Goal: Task Accomplishment & Management: Use online tool/utility

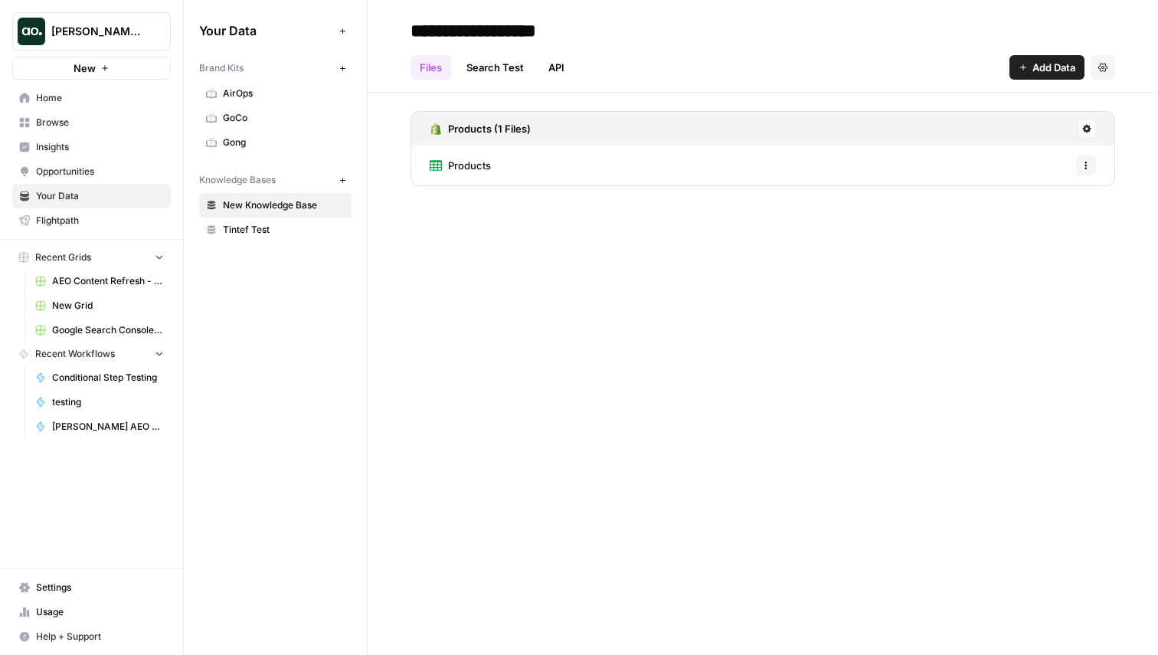
click at [239, 362] on div "Your Data Add Data Brand Kits New AirOps GoCo Gong Knowledge Bases New New Know…" at bounding box center [275, 327] width 183 height 655
click at [55, 125] on span "Browse" at bounding box center [100, 123] width 128 height 14
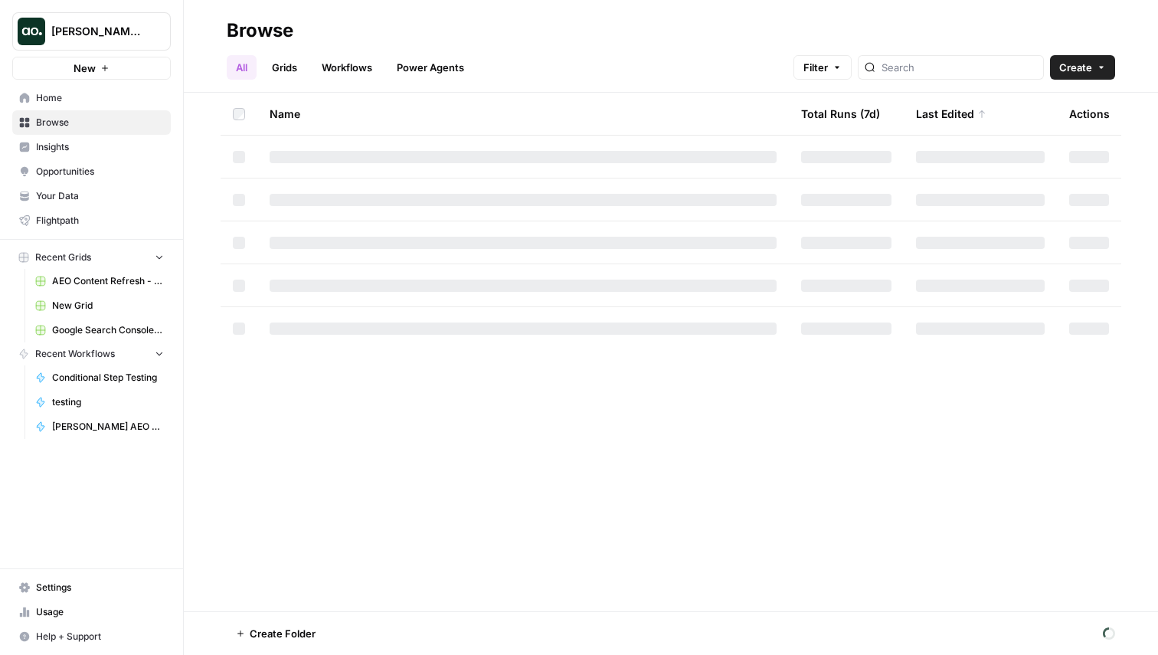
click at [292, 70] on link "Grids" at bounding box center [285, 67] width 44 height 25
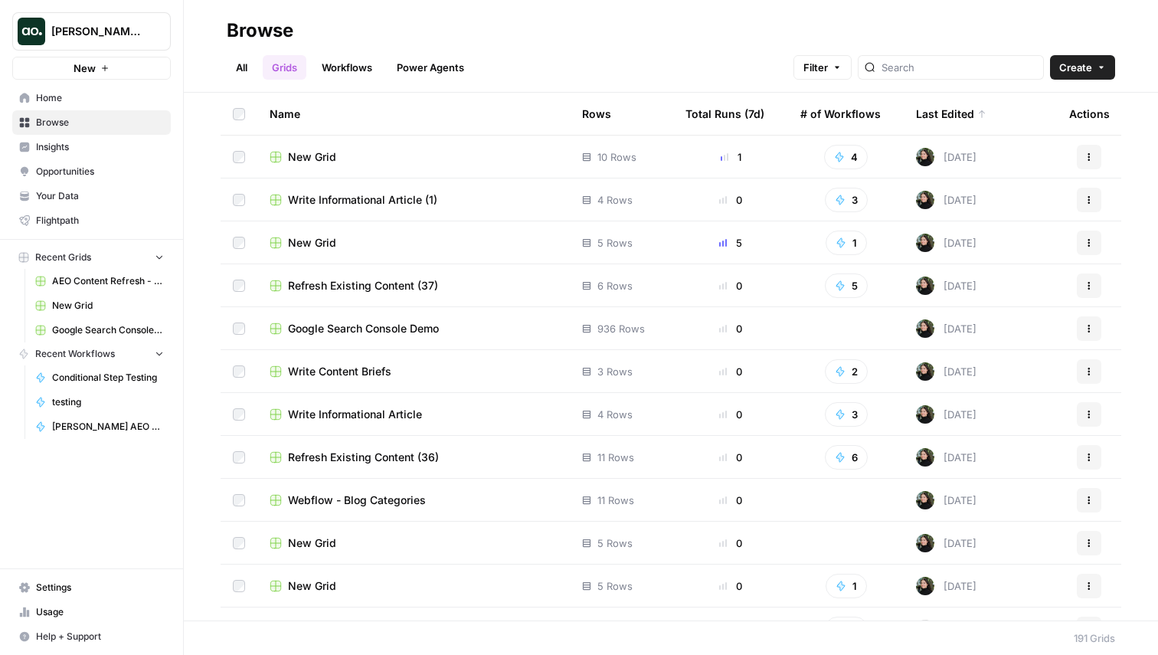
click at [297, 155] on span "New Grid" at bounding box center [312, 156] width 48 height 15
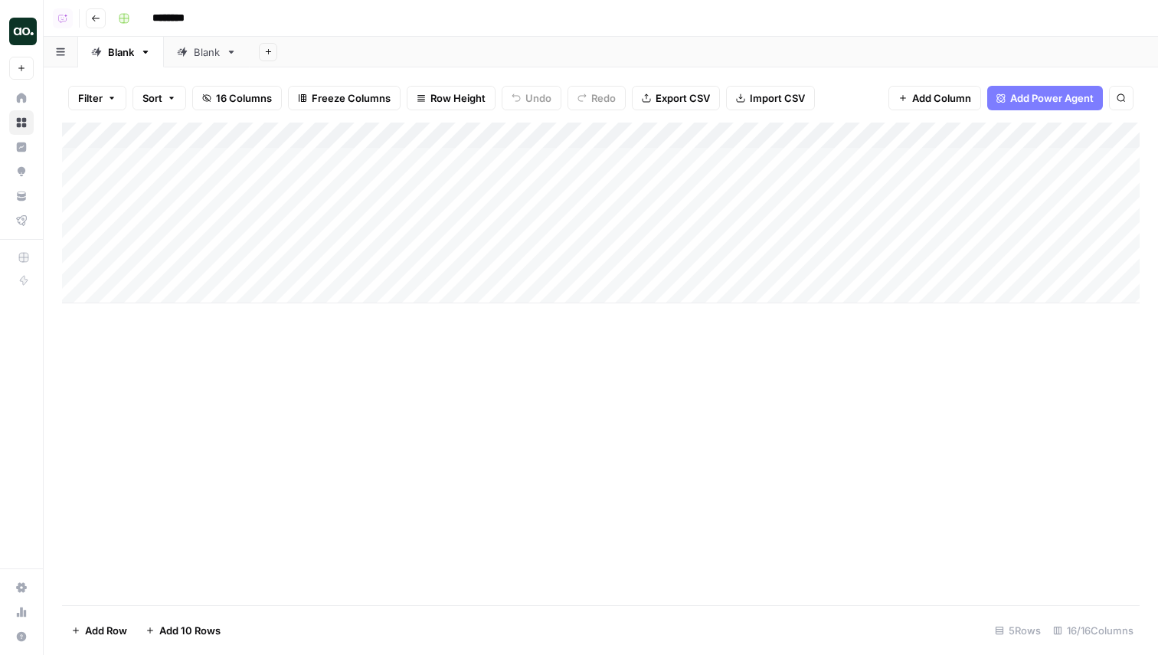
click at [257, 99] on span "16 Columns" at bounding box center [244, 97] width 56 height 15
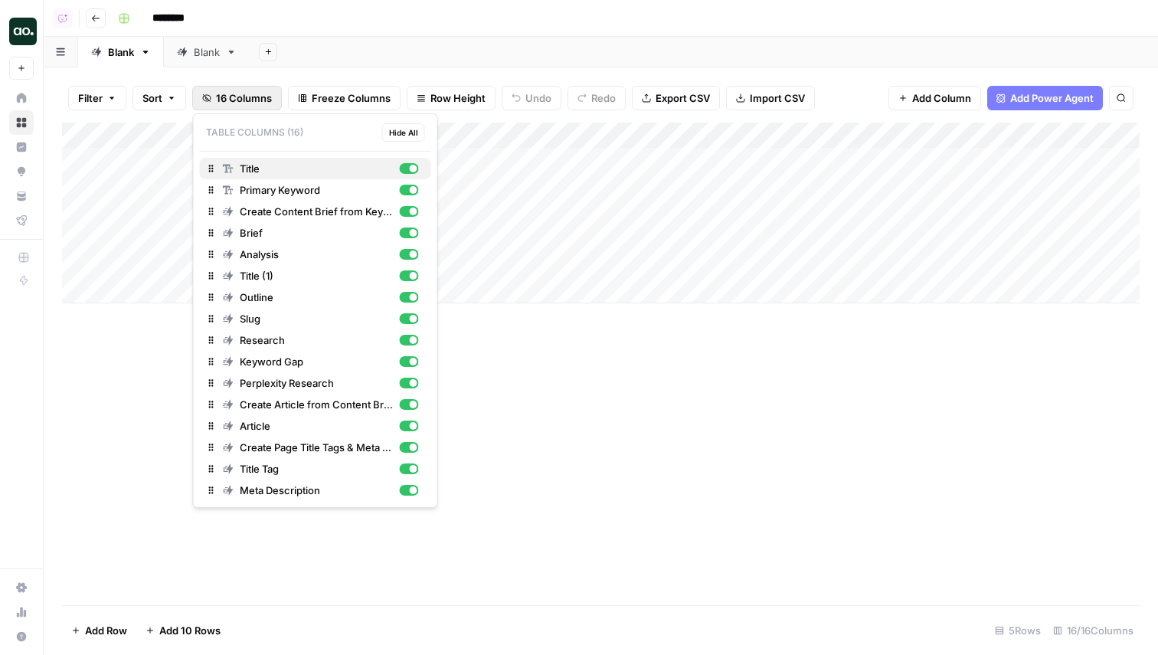
click at [411, 168] on div "button" at bounding box center [414, 169] width 8 height 8
click at [410, 168] on div "button" at bounding box center [408, 168] width 19 height 11
click at [348, 44] on div "Add Sheet" at bounding box center [704, 52] width 908 height 31
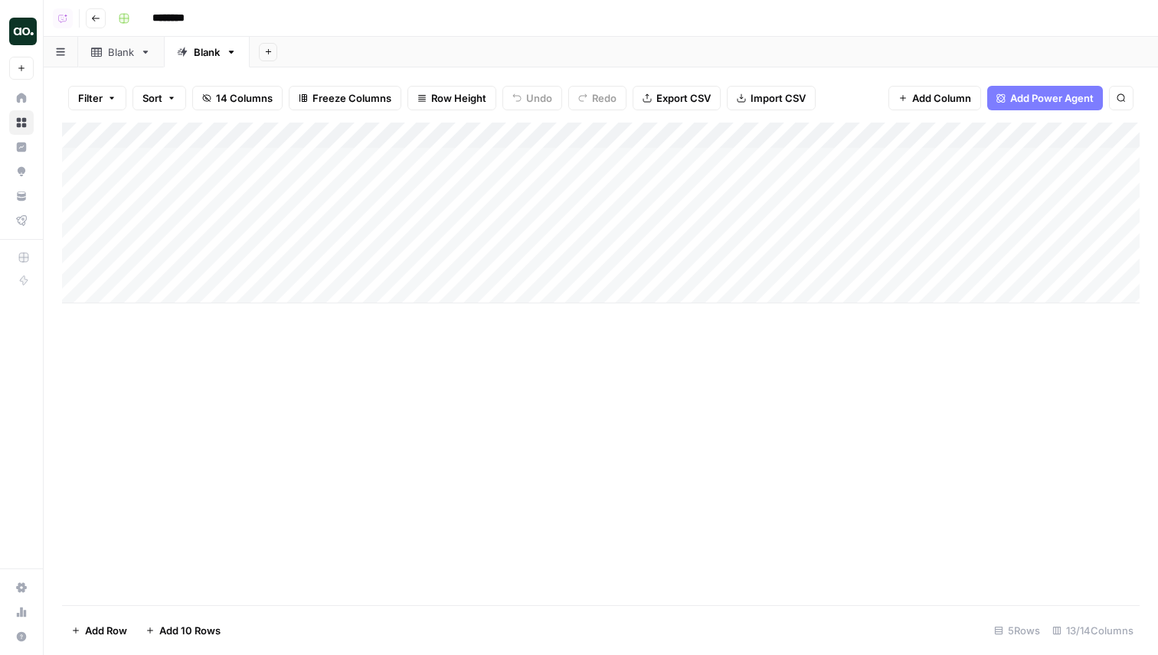
click at [187, 18] on input "********" at bounding box center [188, 18] width 86 height 25
type input "**********"
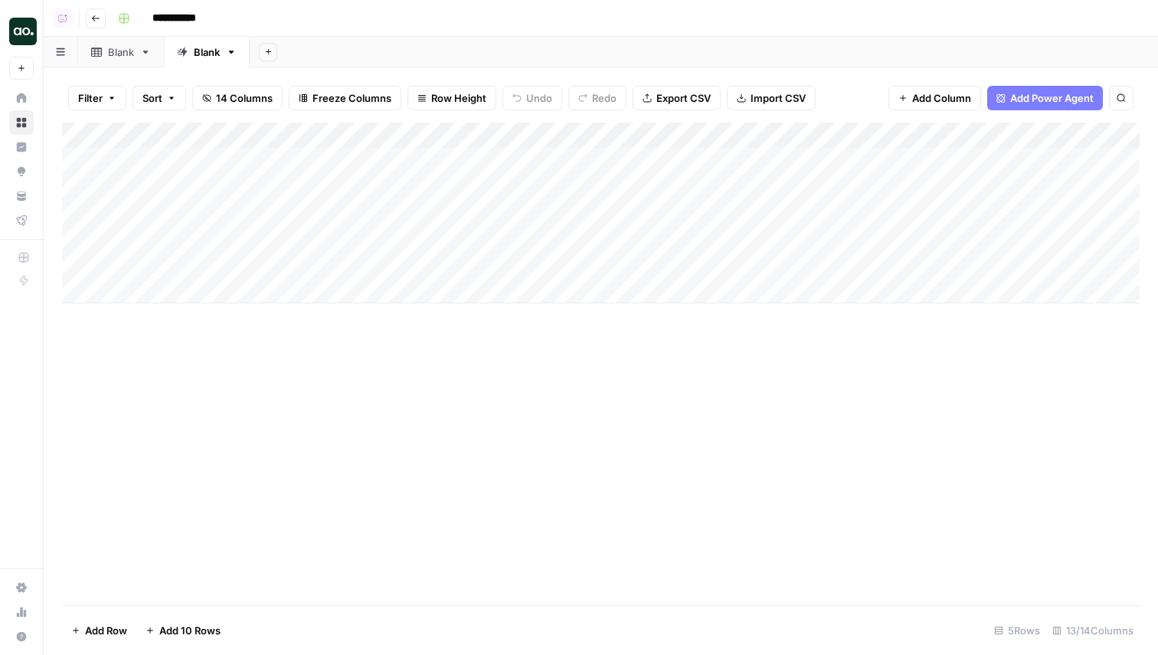
click at [313, 55] on div "Add Sheet" at bounding box center [704, 52] width 908 height 31
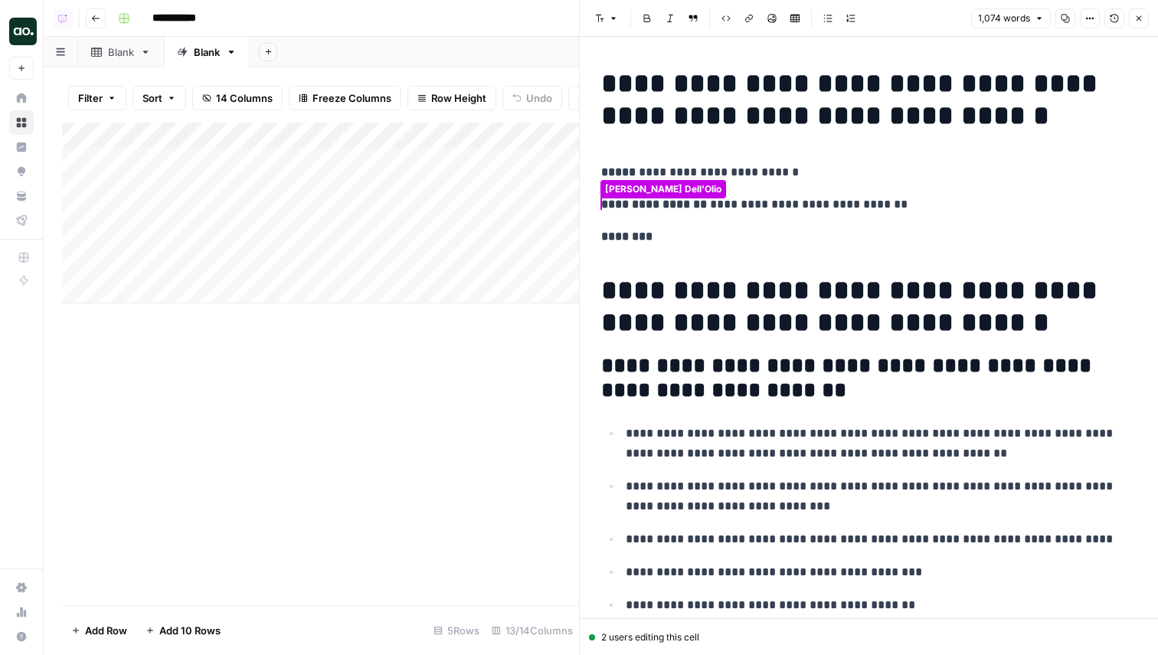
click at [605, 639] on div "2 users editing this cell" at bounding box center [869, 637] width 560 height 14
drag, startPoint x: 597, startPoint y: 639, endPoint x: 733, endPoint y: 634, distance: 135.6
click at [733, 634] on div "2 users editing this cell" at bounding box center [869, 637] width 560 height 14
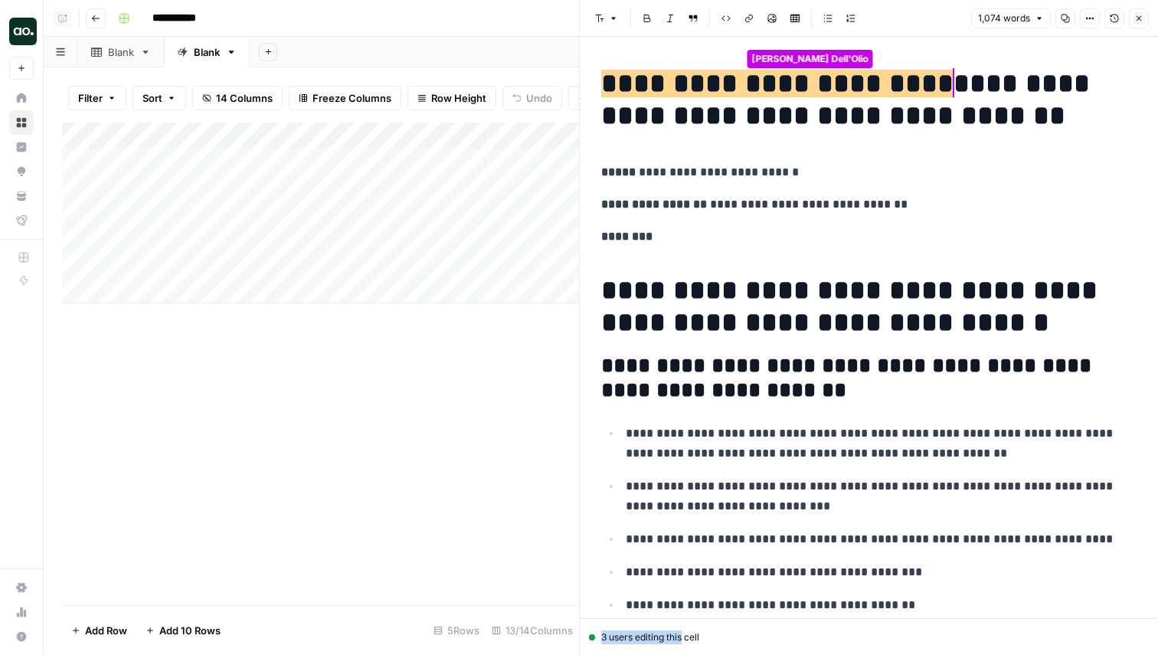
drag, startPoint x: 733, startPoint y: 634, endPoint x: 684, endPoint y: 638, distance: 49.2
click at [684, 638] on div "3 users editing this cell" at bounding box center [869, 637] width 560 height 14
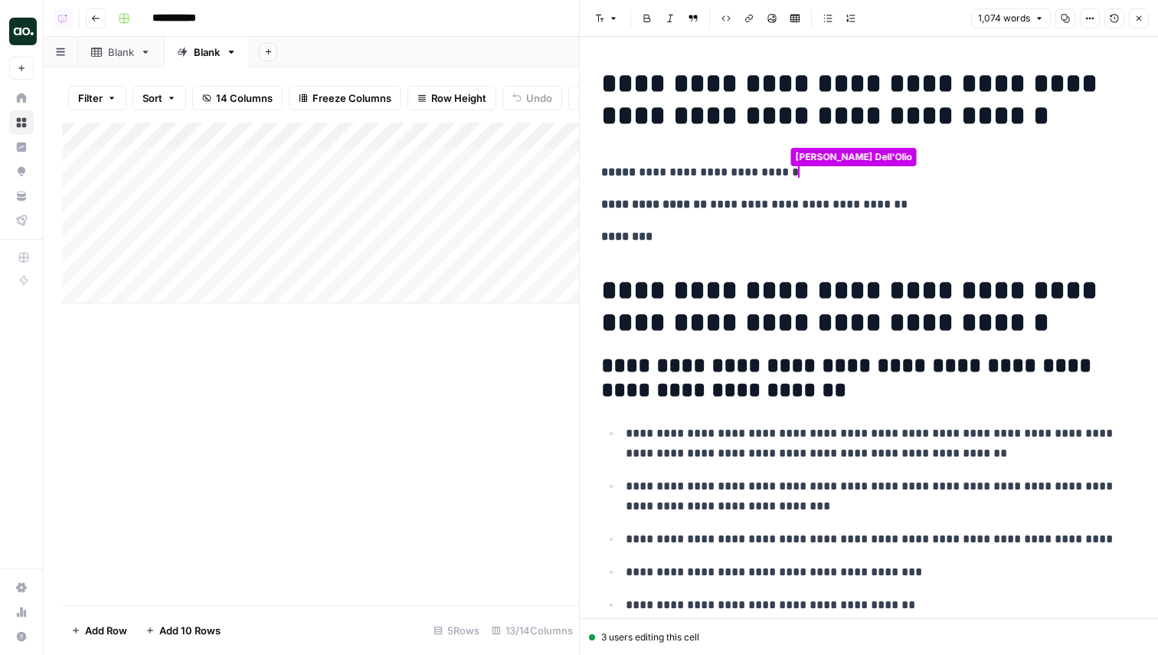
click at [737, 638] on div "3 users editing this cell" at bounding box center [869, 637] width 560 height 14
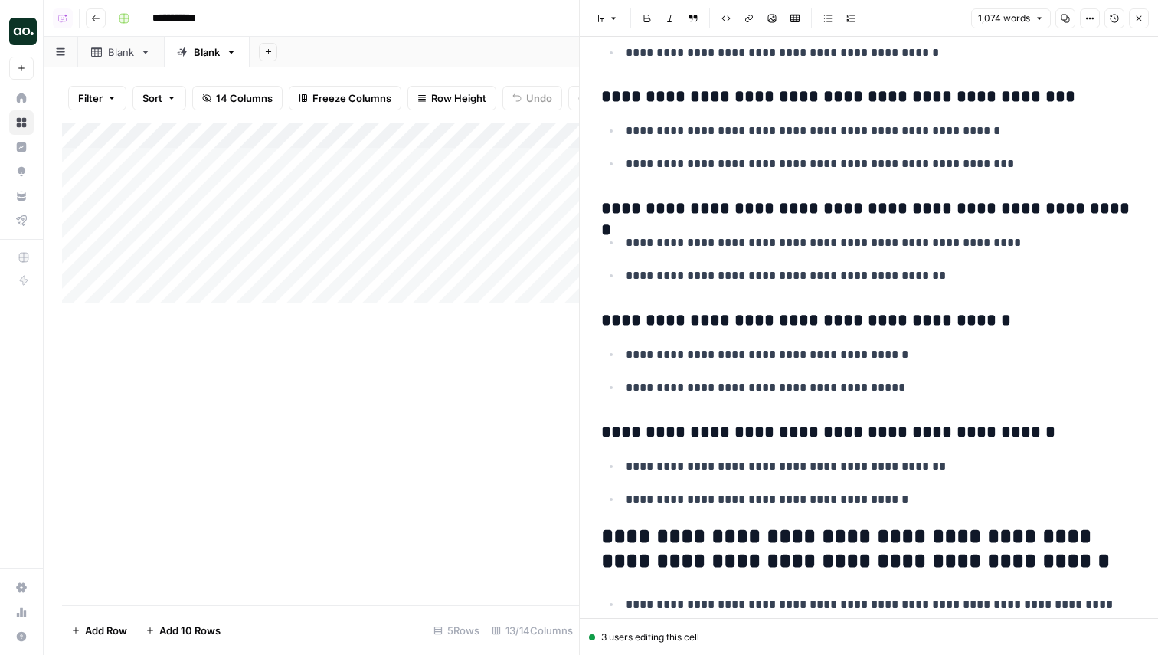
scroll to position [1114, 0]
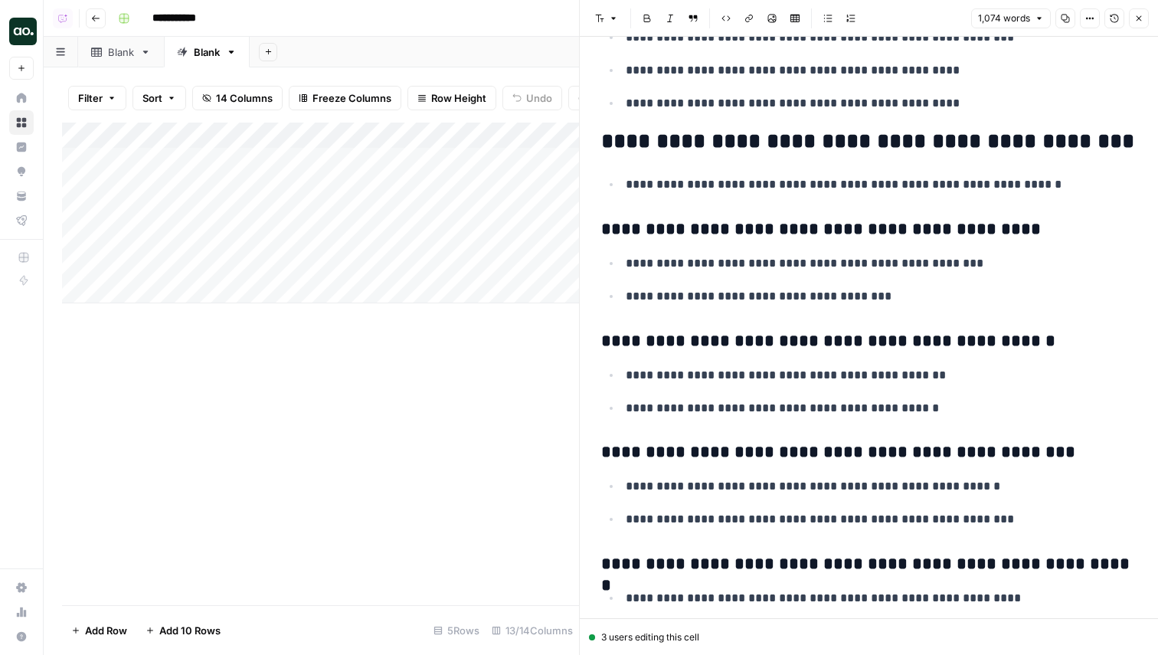
drag, startPoint x: 599, startPoint y: 639, endPoint x: 708, endPoint y: 631, distance: 109.1
click at [708, 632] on div "3 users editing this cell" at bounding box center [869, 637] width 560 height 14
click at [718, 633] on div "3 users editing this cell" at bounding box center [869, 637] width 560 height 14
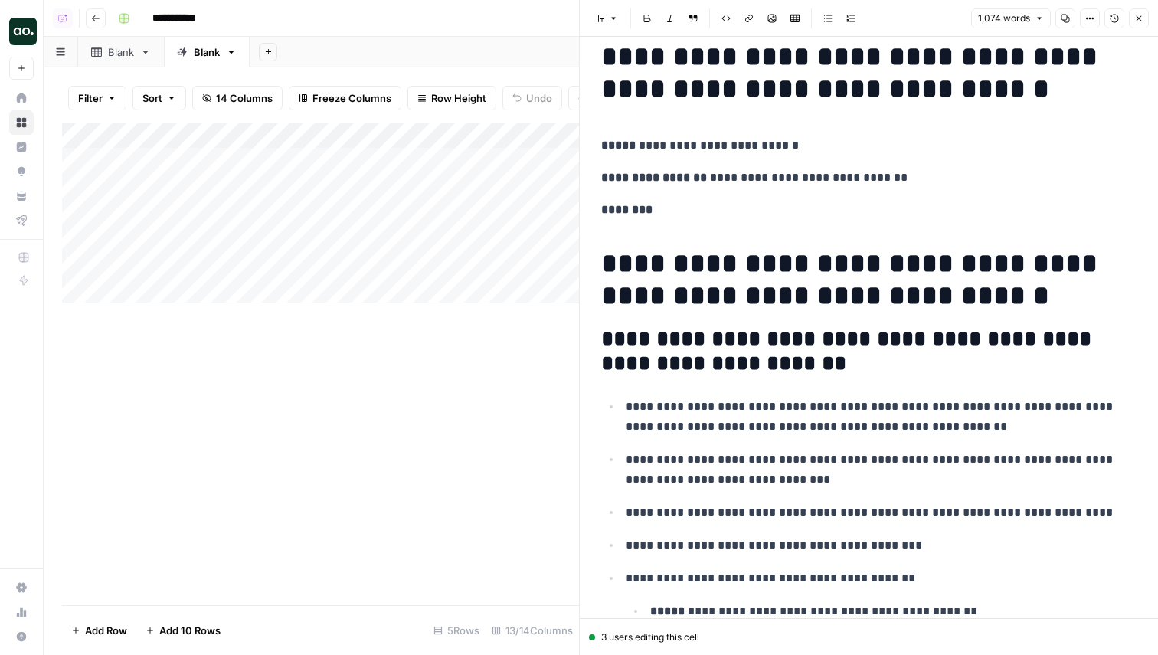
scroll to position [0, 0]
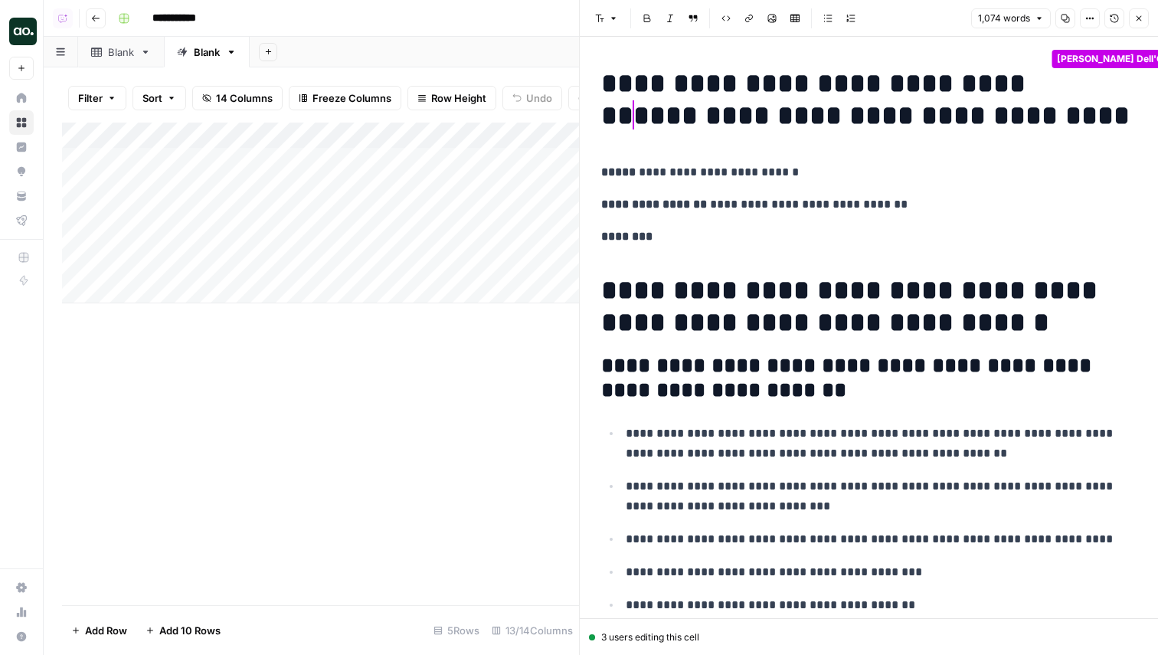
click at [618, 639] on div "3 users editing this cell" at bounding box center [869, 637] width 560 height 14
click at [689, 639] on div "3 users editing this cell" at bounding box center [869, 637] width 560 height 14
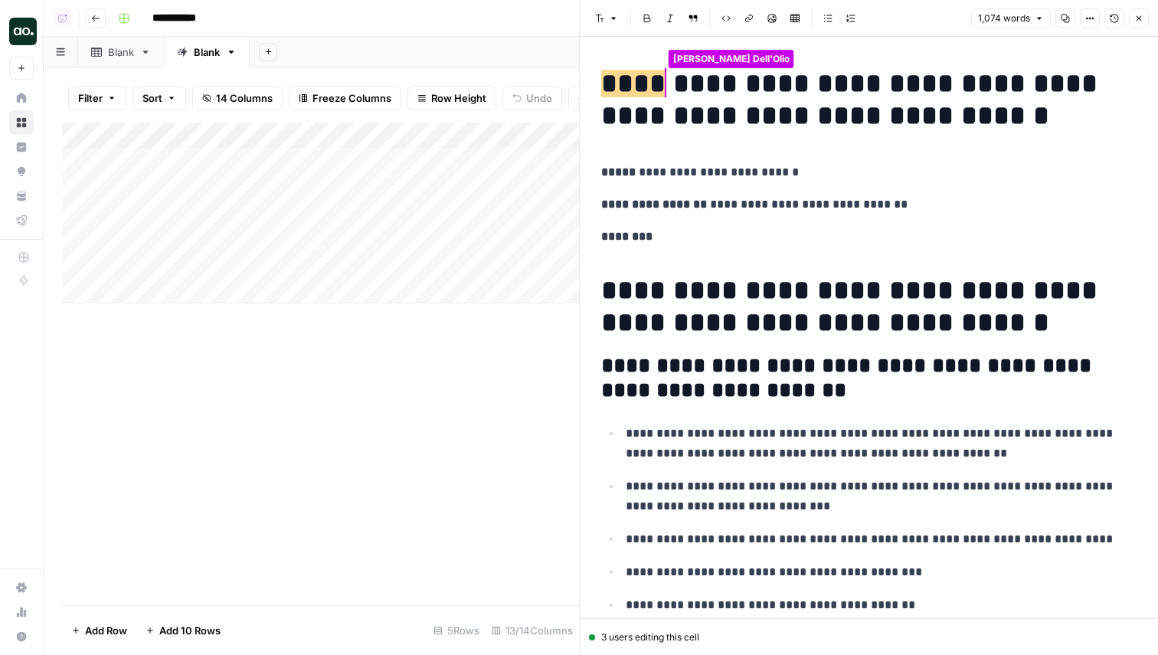
click at [713, 213] on p "**********" at bounding box center [868, 205] width 535 height 20
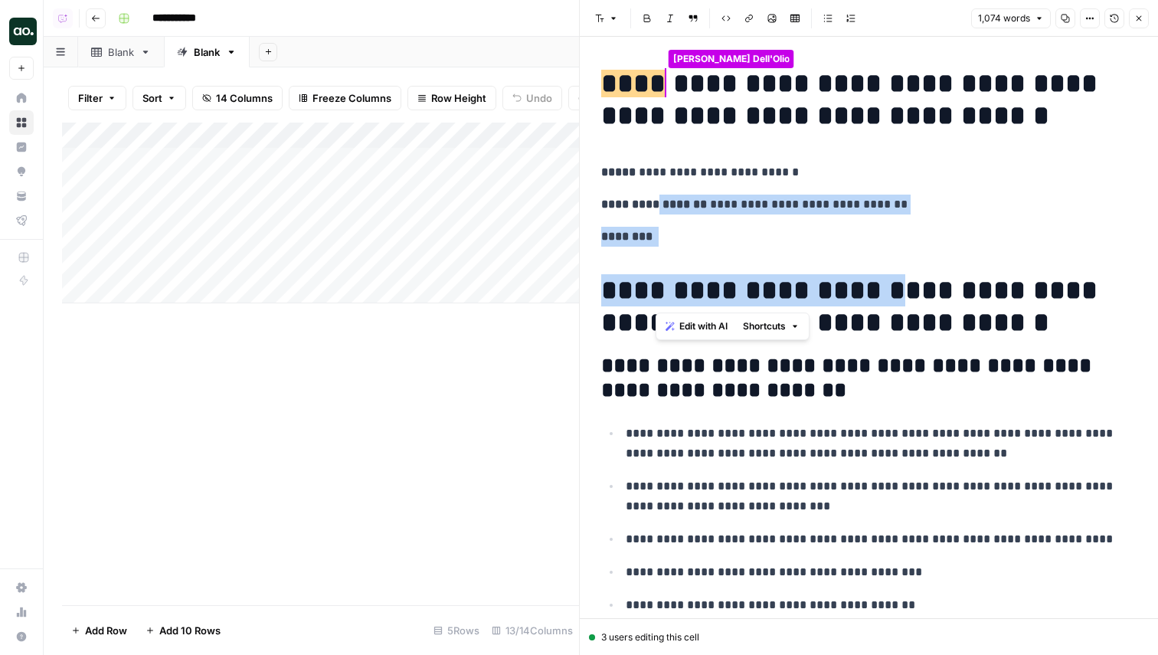
drag, startPoint x: 655, startPoint y: 205, endPoint x: 889, endPoint y: 300, distance: 252.1
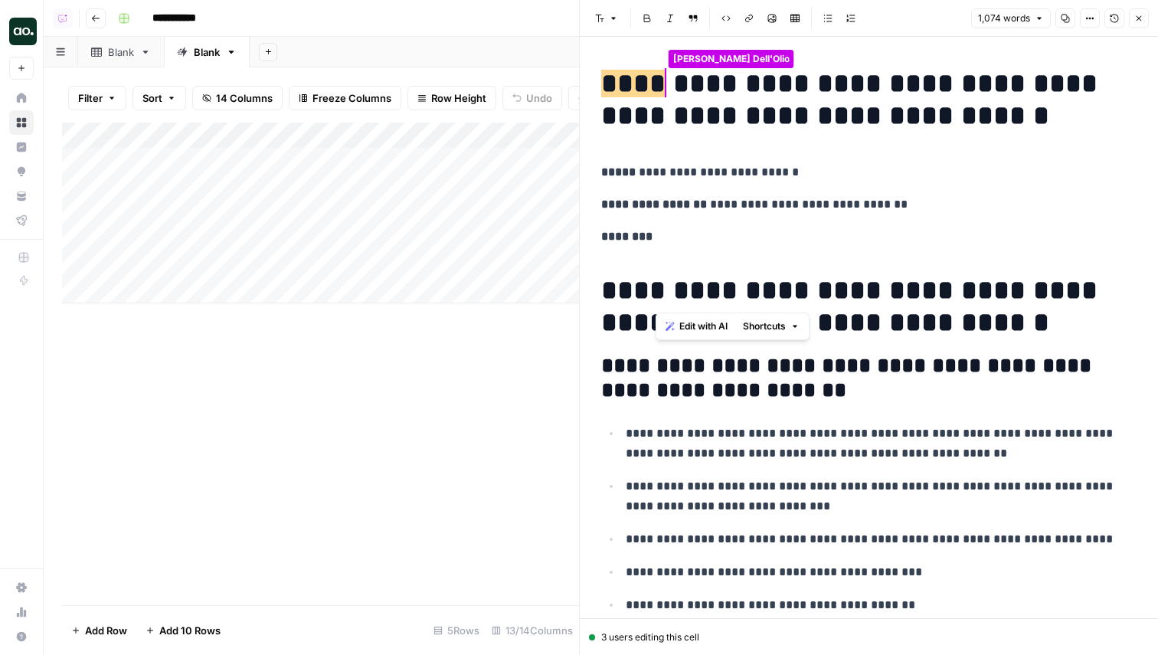
click at [860, 334] on h1 "**********" at bounding box center [868, 306] width 535 height 64
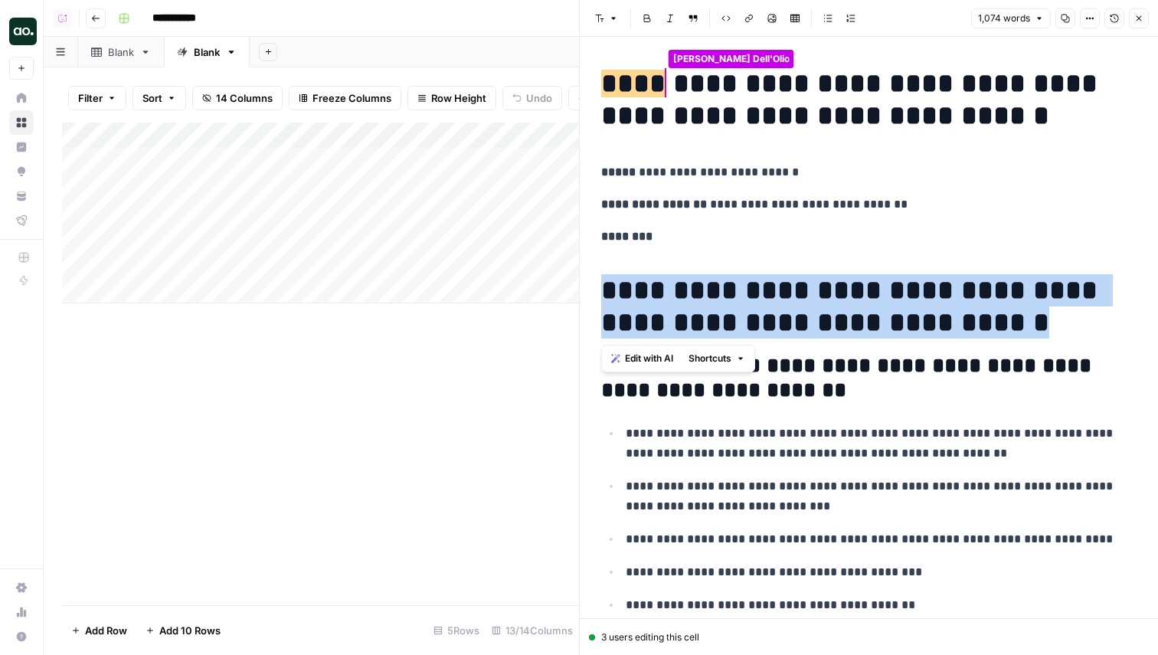
drag, startPoint x: 606, startPoint y: 290, endPoint x: 1055, endPoint y: 322, distance: 450.7
click at [1055, 322] on h1 "**********" at bounding box center [868, 306] width 535 height 64
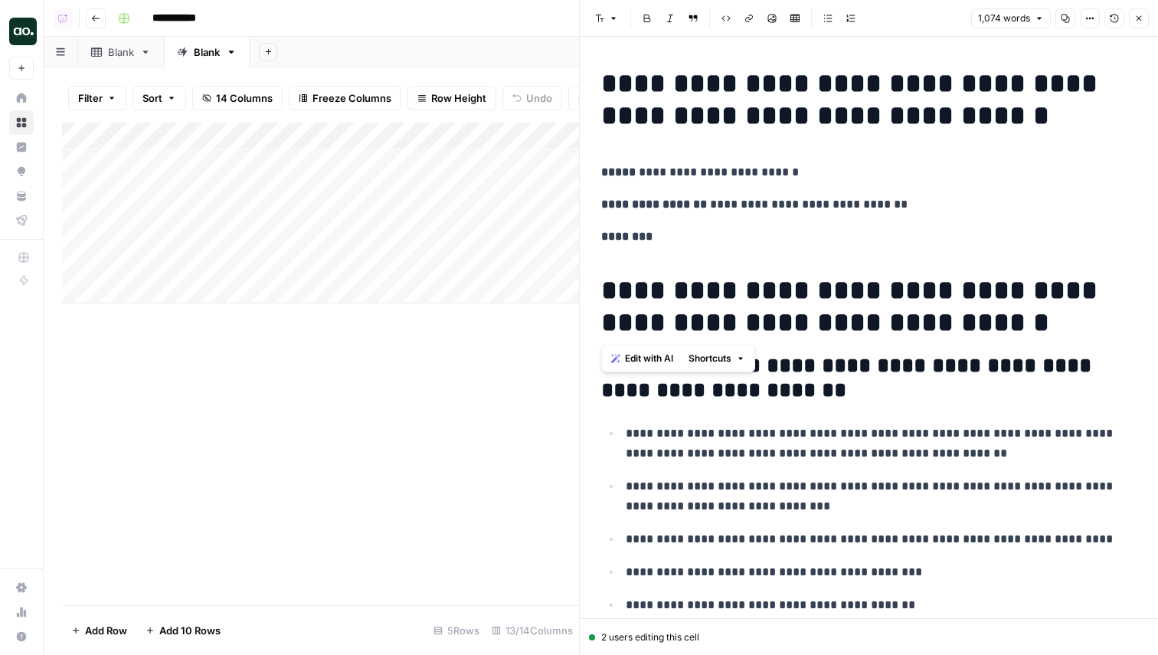
click at [479, 136] on div "Add Column" at bounding box center [320, 213] width 517 height 181
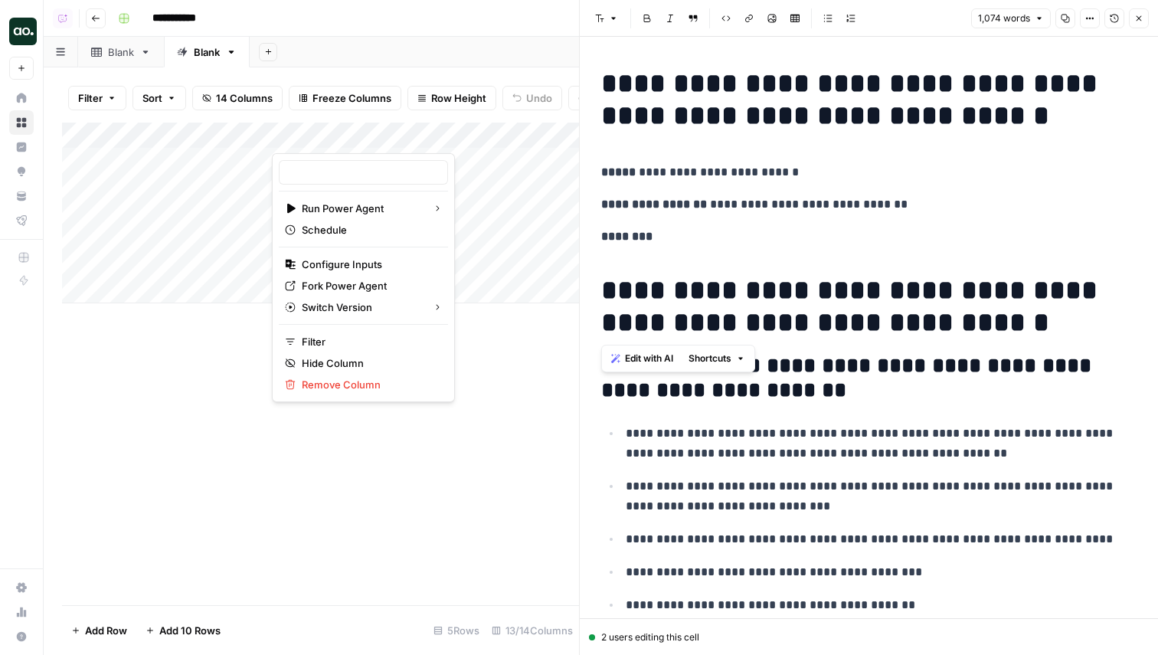
type input "Create Content Brief from Keyword"
click at [356, 281] on span "Fork Power Agent" at bounding box center [369, 285] width 134 height 15
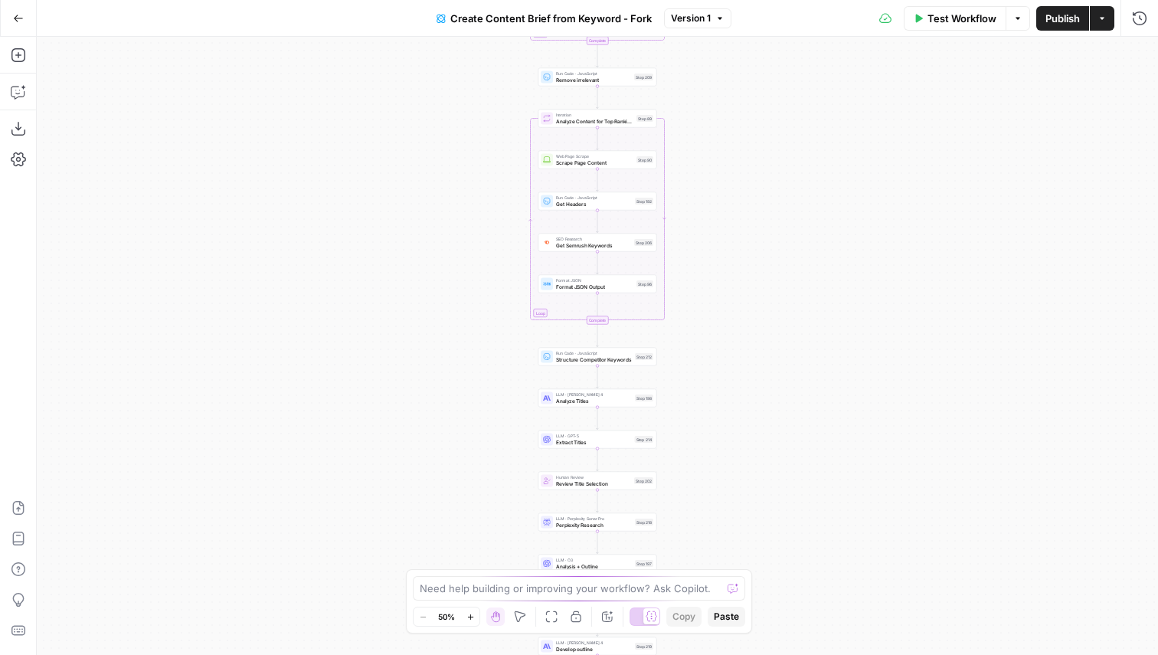
click at [708, 21] on span "Version 1" at bounding box center [691, 18] width 40 height 14
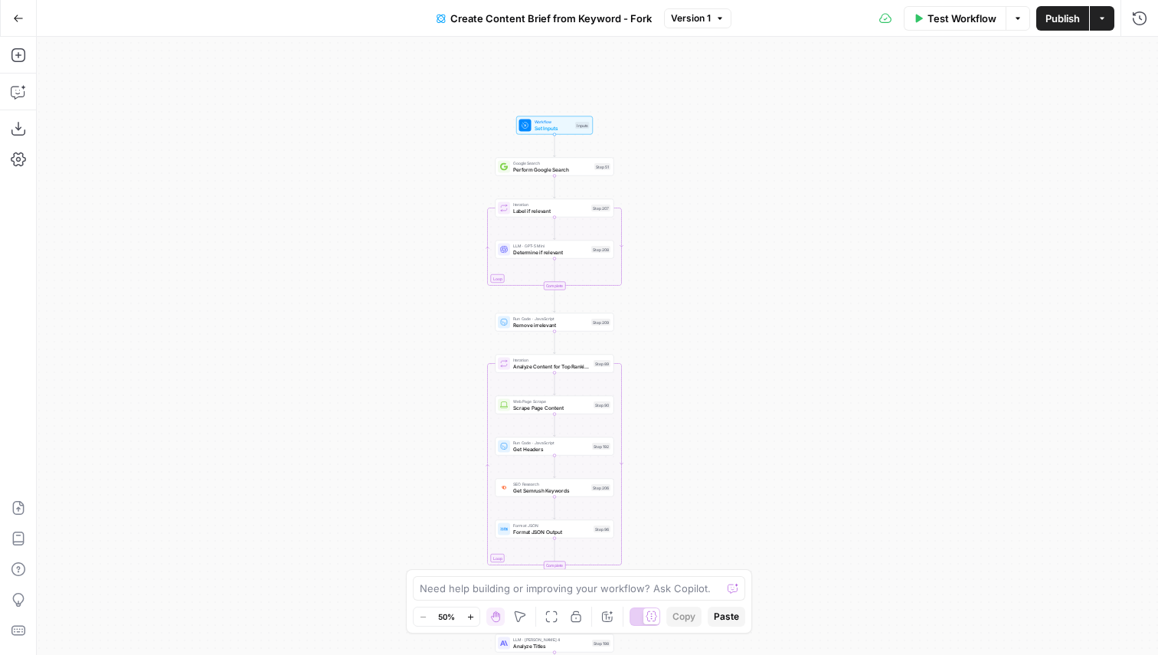
drag, startPoint x: 731, startPoint y: 145, endPoint x: 687, endPoint y: 455, distance: 313.3
click at [687, 455] on div "Workflow Set Inputs Inputs Google Search Perform Google Search Step 51 Loop Ite…" at bounding box center [597, 346] width 1121 height 618
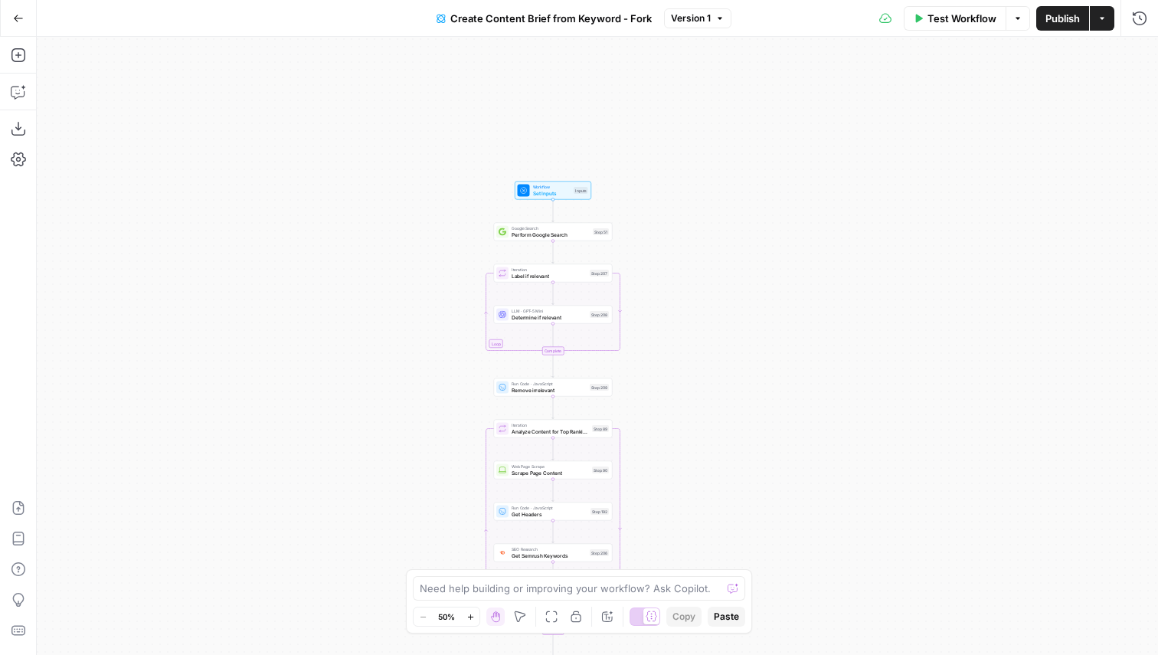
click at [690, 17] on span "Version 1" at bounding box center [691, 18] width 40 height 14
click at [718, 140] on div "Workflow Set Inputs Inputs Google Search Perform Google Search Step 51 Loop Ite…" at bounding box center [597, 346] width 1121 height 618
